Goal: Task Accomplishment & Management: Use online tool/utility

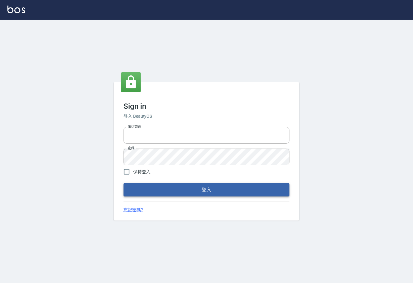
type input "0225929166"
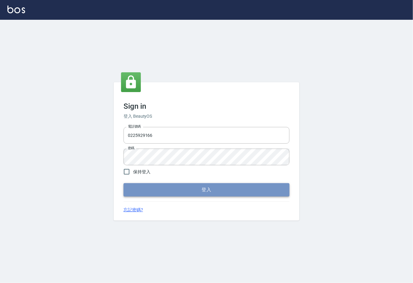
click at [218, 188] on button "登入" at bounding box center [206, 189] width 166 height 13
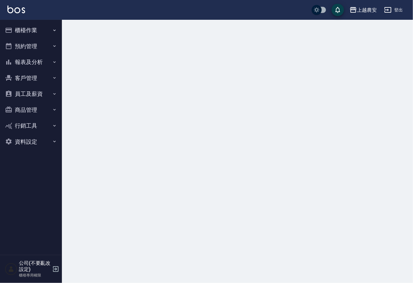
click at [24, 29] on button "櫃檯作業" at bounding box center [30, 30] width 57 height 16
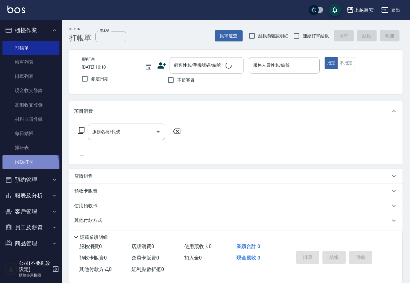
click at [29, 168] on link "掃碼打卡" at bounding box center [30, 162] width 57 height 14
